Goal: Find specific page/section: Find specific page/section

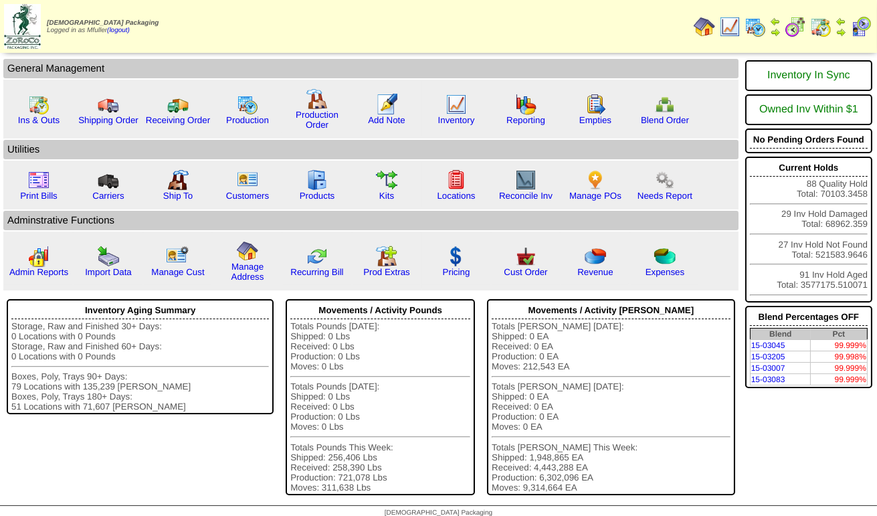
click at [826, 23] on img at bounding box center [820, 26] width 21 height 21
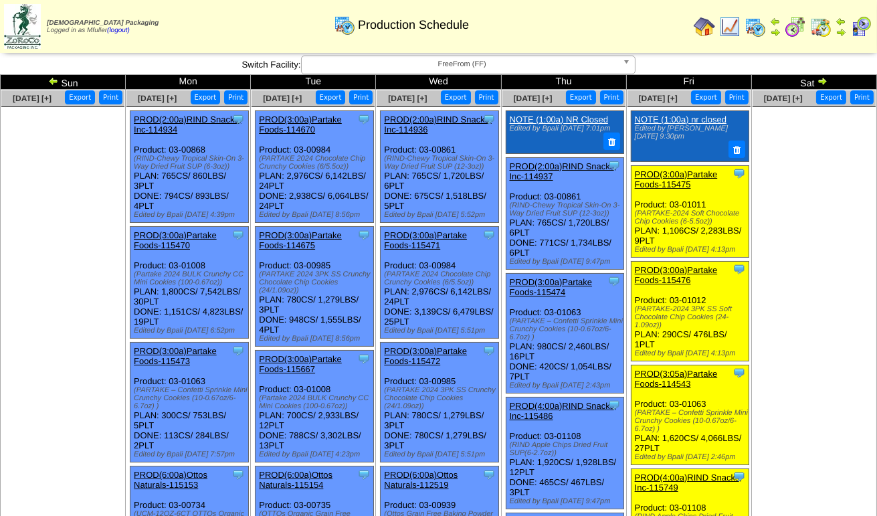
click at [822, 79] on img at bounding box center [822, 81] width 11 height 11
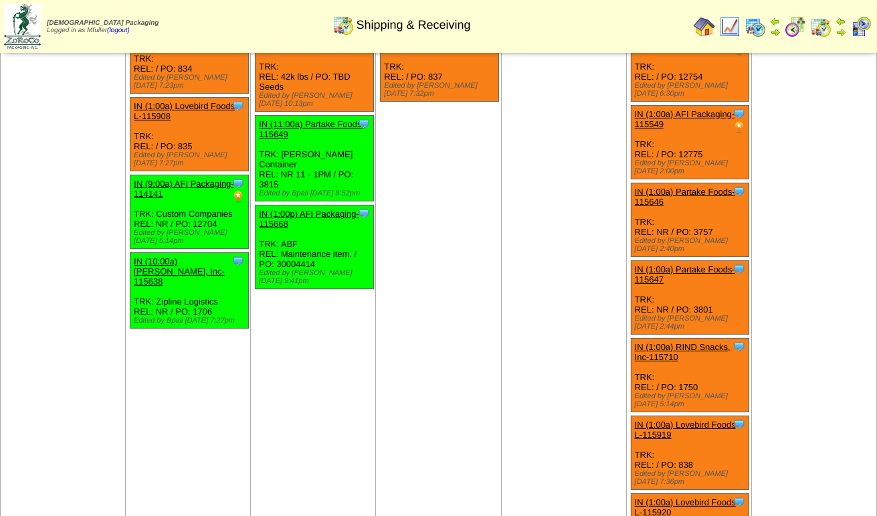
scroll to position [268, 0]
